Goal: Transaction & Acquisition: Obtain resource

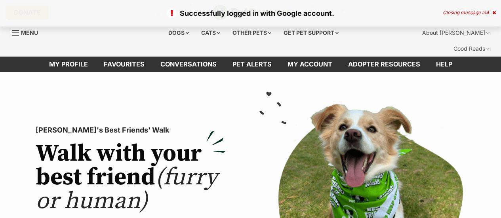
click at [489, 11] on div "Closing message in 4" at bounding box center [469, 13] width 53 height 6
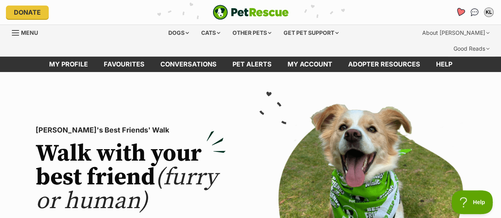
click at [458, 11] on icon "Favourites" at bounding box center [460, 12] width 10 height 9
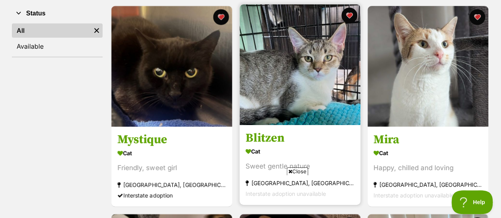
click at [324, 101] on img at bounding box center [299, 64] width 121 height 121
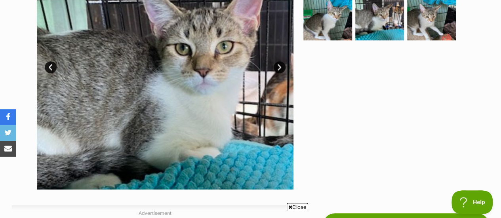
scroll to position [304, 0]
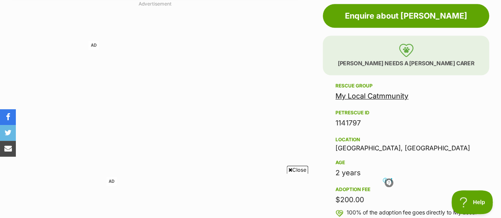
scroll to position [460, 0]
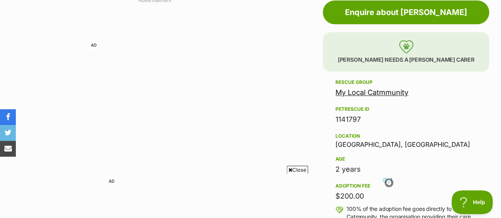
click at [389, 88] on link "My Local Catmmunity" at bounding box center [371, 92] width 73 height 8
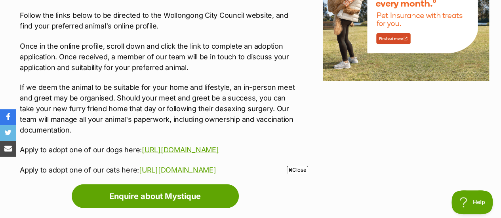
scroll to position [1070, 0]
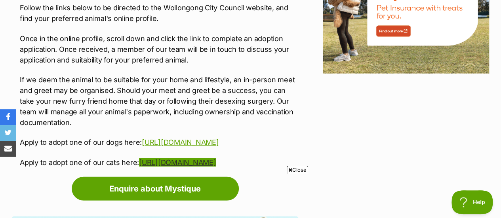
click at [214, 158] on link "https://www.wollongong.nsw.gov.au/book-and-apply/pets/find-a-pet/find-a-cat" at bounding box center [177, 162] width 77 height 8
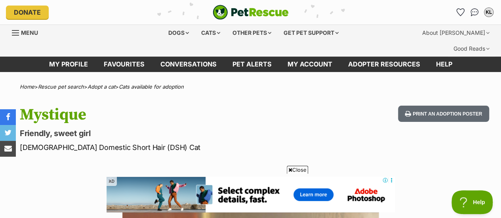
scroll to position [0, 0]
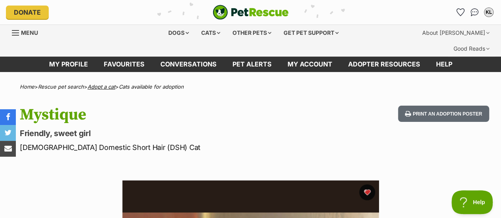
click at [101, 84] on link "Adopt a cat" at bounding box center [101, 87] width 28 height 6
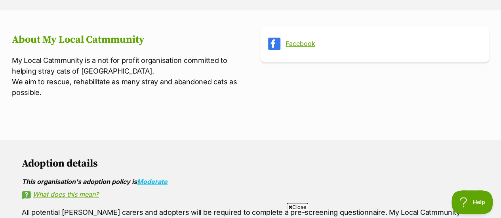
scroll to position [307, 0]
click at [297, 40] on link "Facebook" at bounding box center [381, 43] width 192 height 7
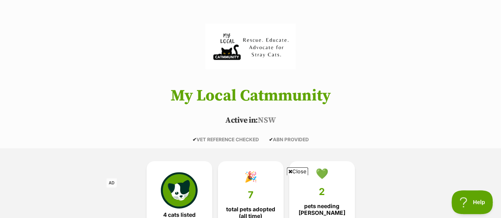
scroll to position [10, 0]
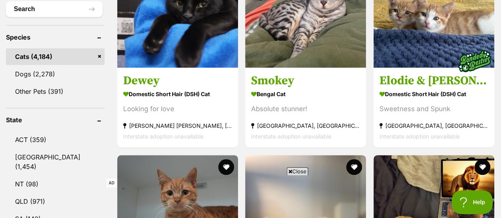
scroll to position [347, 0]
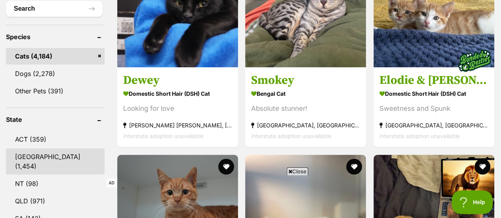
click at [20, 148] on link "[GEOGRAPHIC_DATA] (1,454)" at bounding box center [55, 161] width 99 height 26
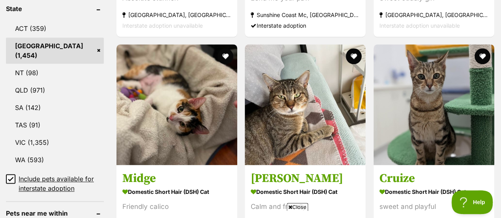
scroll to position [458, 0]
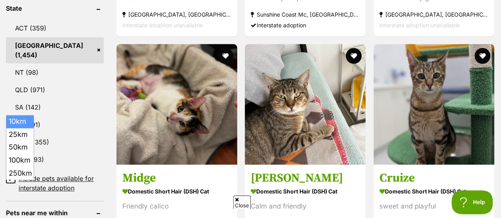
select select "25"
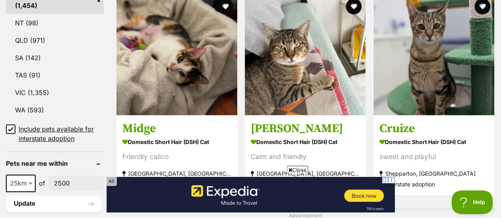
scroll to position [509, 0]
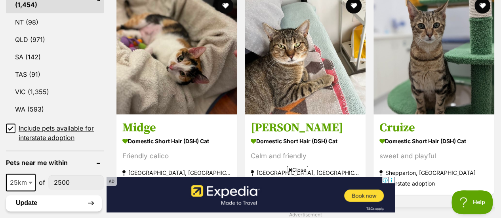
type input"] "2500"
click at [32, 195] on button "Update" at bounding box center [54, 203] width 96 height 16
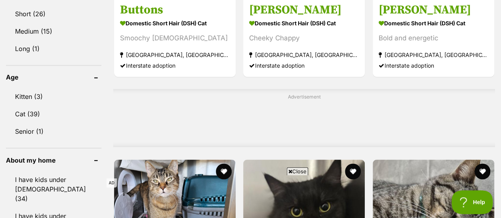
scroll to position [619, 0]
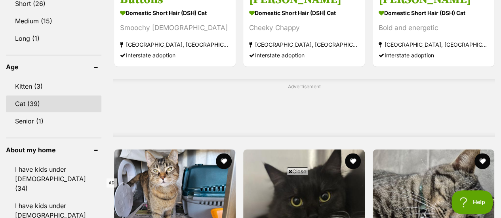
click at [24, 95] on link "Cat (39)" at bounding box center [53, 103] width 95 height 17
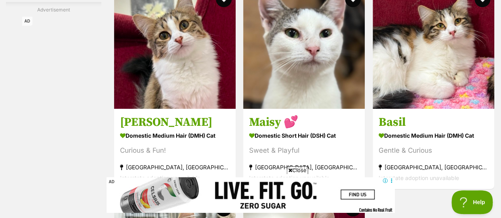
scroll to position [1484, 0]
